Goal: Information Seeking & Learning: Learn about a topic

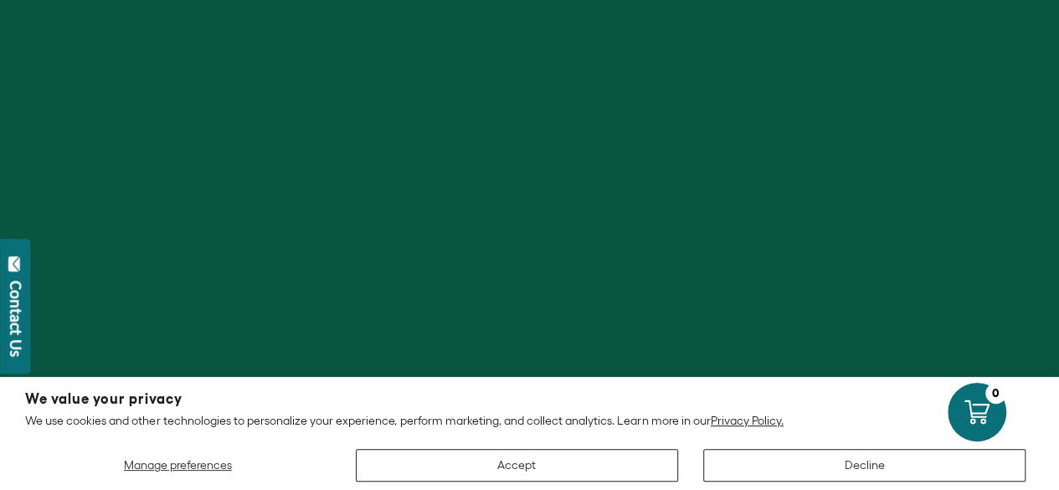
scroll to position [419, 0]
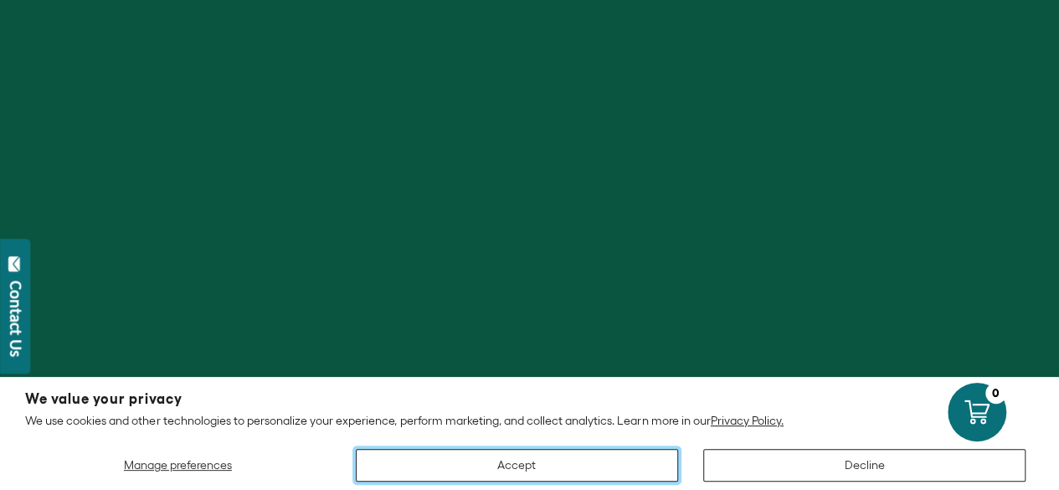
click at [559, 467] on button "Accept" at bounding box center [517, 465] width 322 height 33
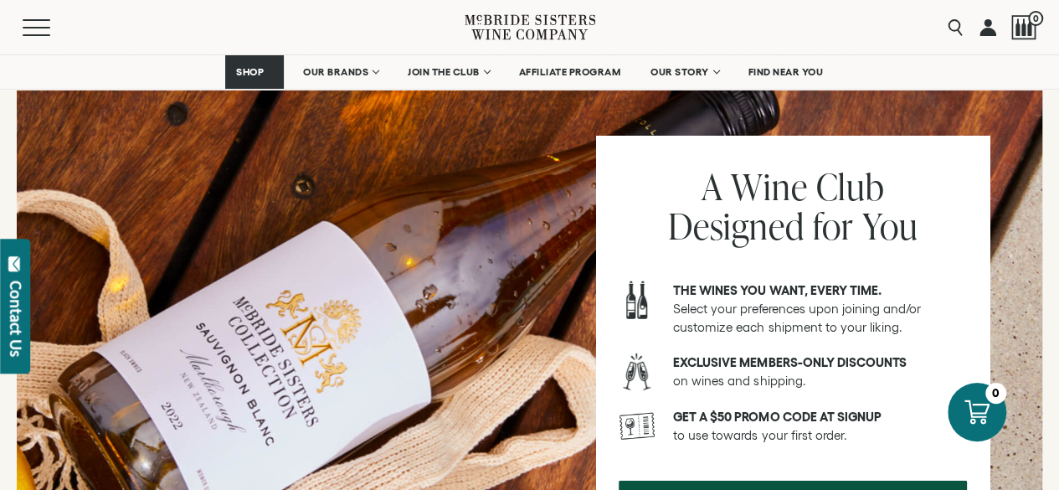
scroll to position [2178, 0]
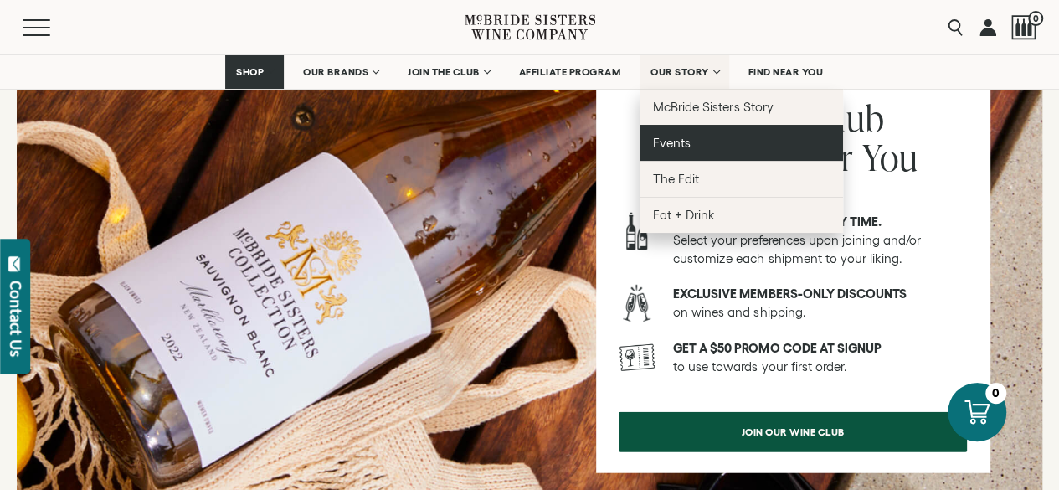
click at [682, 145] on span "Events" at bounding box center [672, 143] width 38 height 14
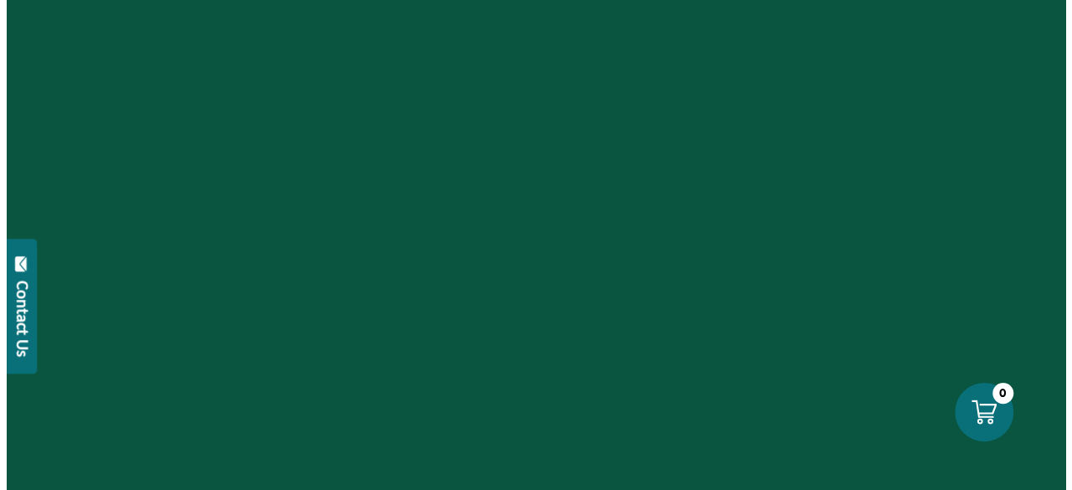
scroll to position [84, 0]
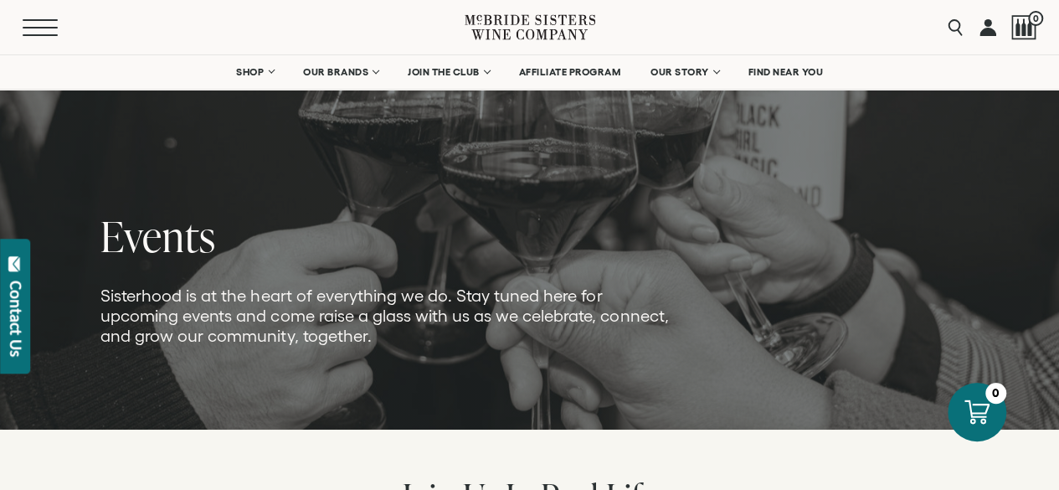
click at [34, 27] on span "Mobile Menu Trigger" at bounding box center [40, 28] width 35 height 2
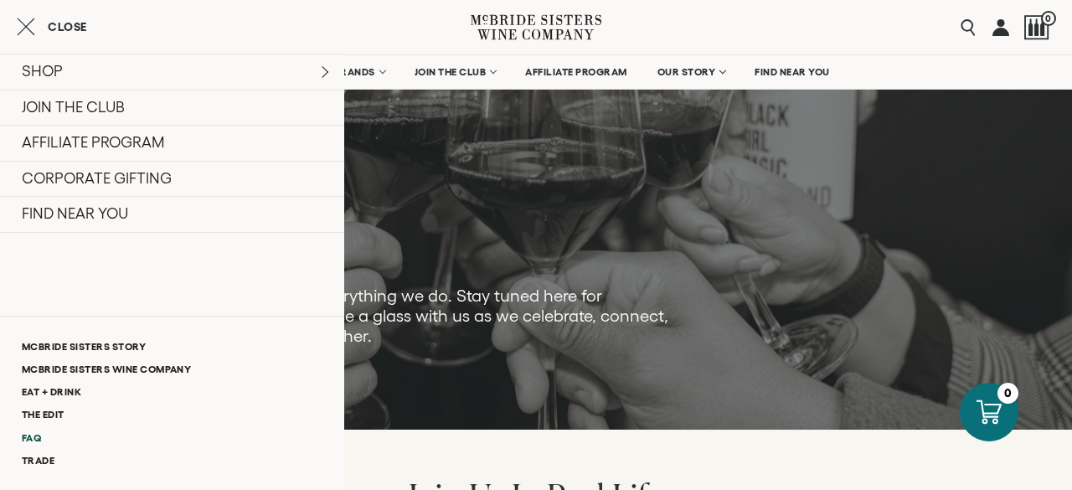
click at [42, 430] on link "FAQ" at bounding box center [172, 437] width 344 height 23
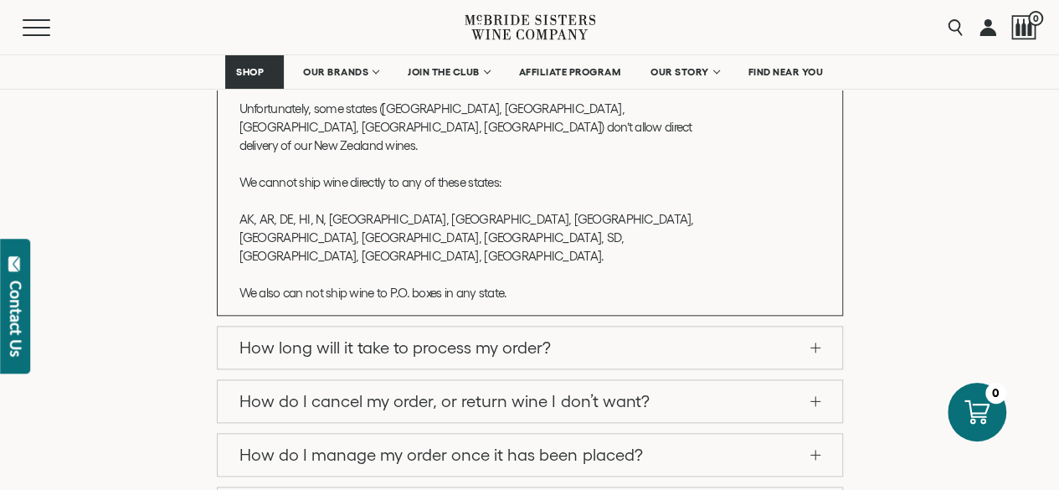
scroll to position [838, 0]
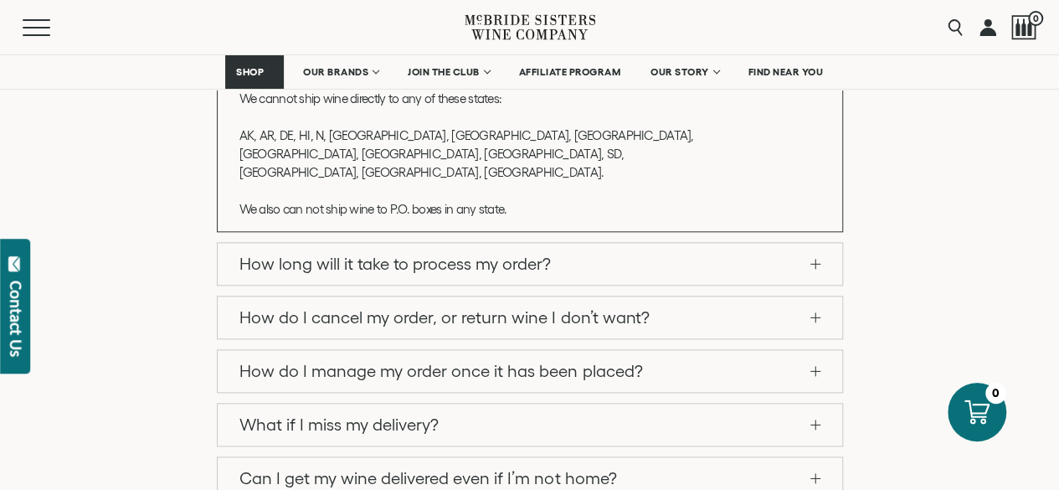
click at [815, 457] on link "Can I get my wine delivered even if I’m not home?" at bounding box center [530, 478] width 625 height 42
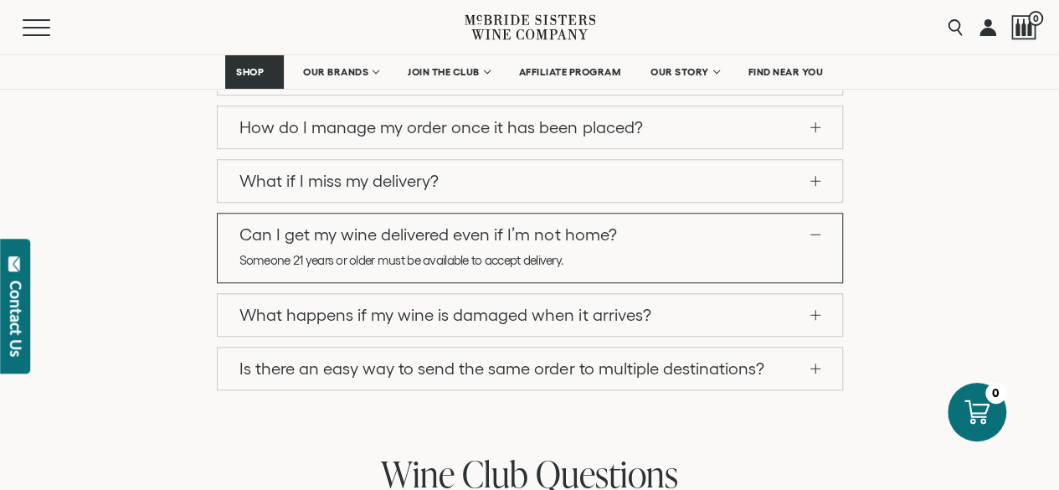
scroll to position [630, 0]
click at [815, 227] on link "Can I get my wine delivered even if I’m not home?" at bounding box center [530, 235] width 625 height 42
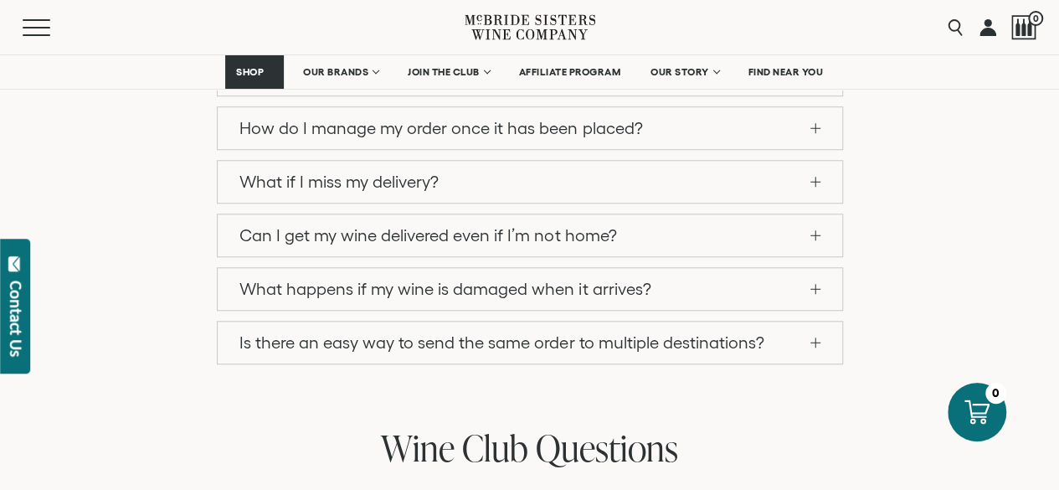
click at [816, 181] on span at bounding box center [816, 181] width 10 height 1
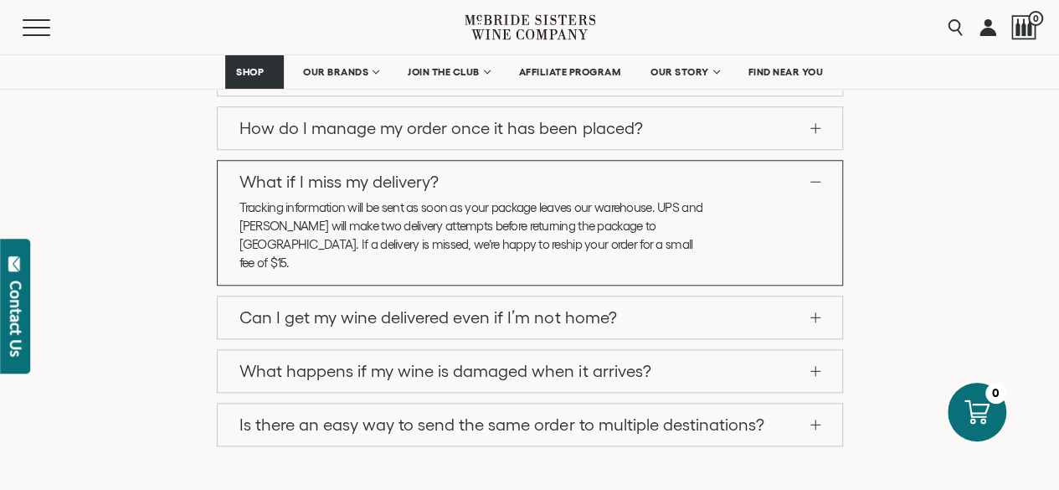
click at [816, 179] on link "What if I miss my delivery?" at bounding box center [530, 182] width 625 height 42
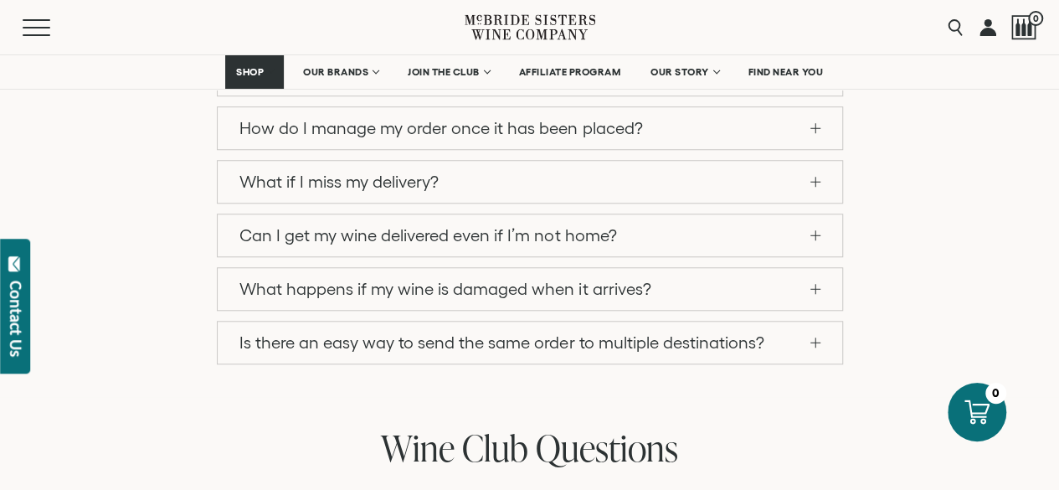
click at [818, 281] on link "What happens if my wine is damaged when it arrives?" at bounding box center [530, 289] width 625 height 42
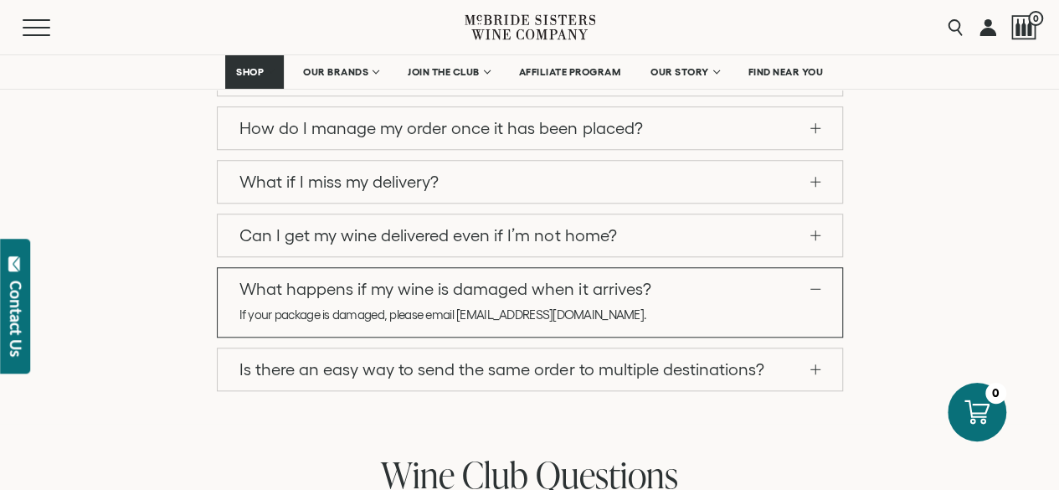
click at [818, 281] on link "What happens if my wine is damaged when it arrives?" at bounding box center [530, 289] width 625 height 42
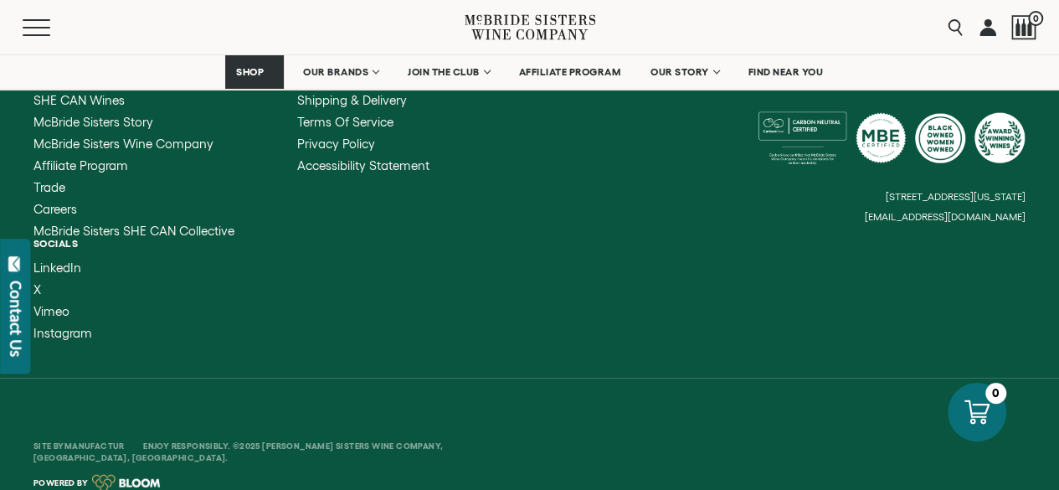
scroll to position [1781, 0]
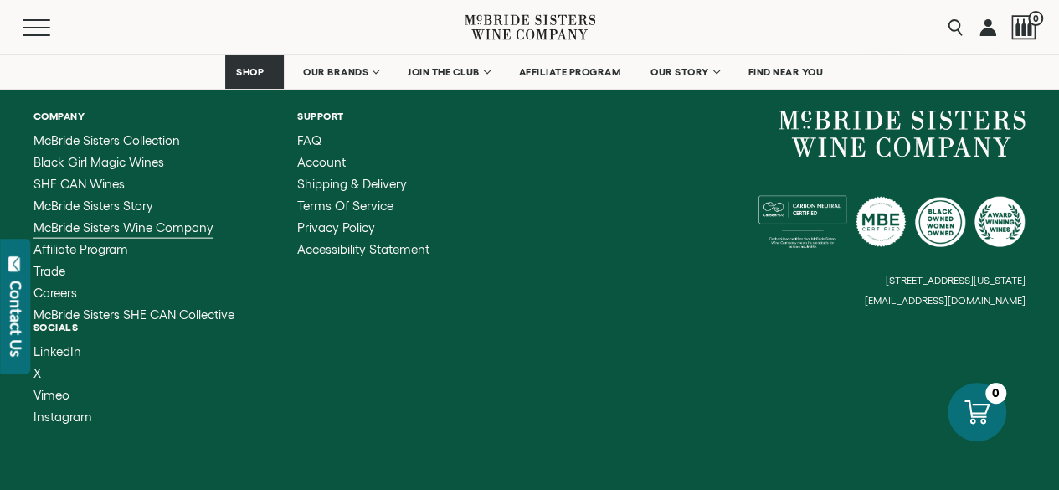
click at [196, 220] on span "McBride Sisters Wine Company" at bounding box center [124, 227] width 180 height 14
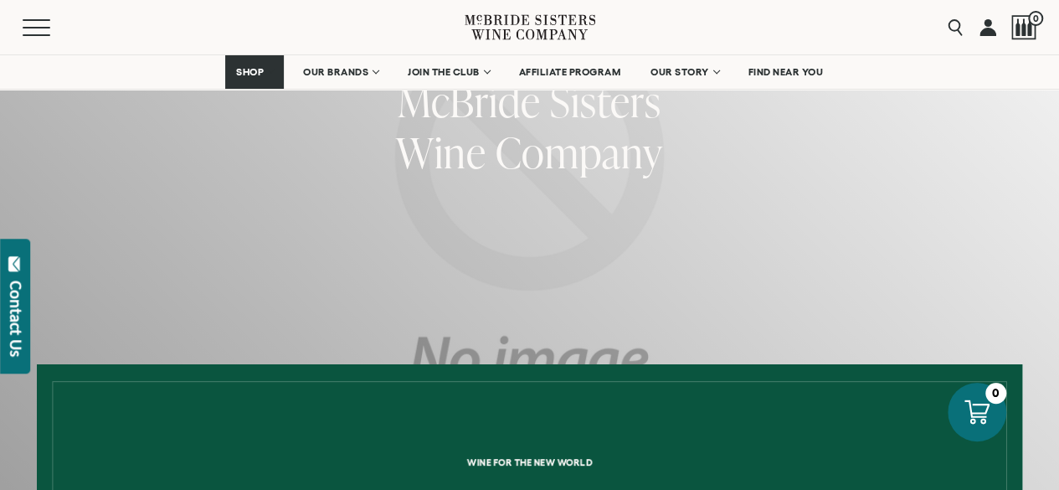
scroll to position [168, 0]
